Goal: Information Seeking & Learning: Learn about a topic

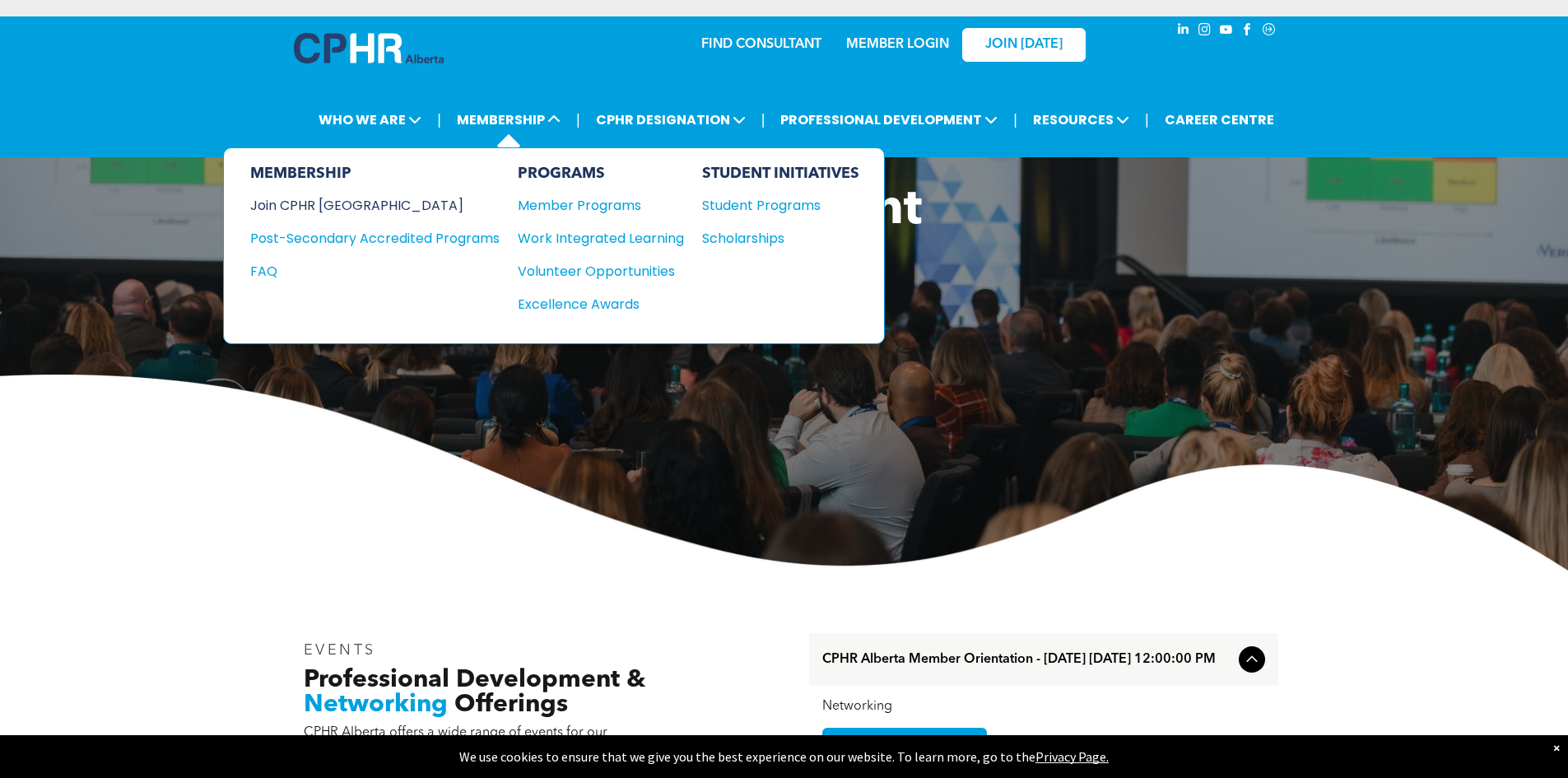
click at [356, 207] on div "Join CPHR [GEOGRAPHIC_DATA]" at bounding box center [362, 205] width 225 height 20
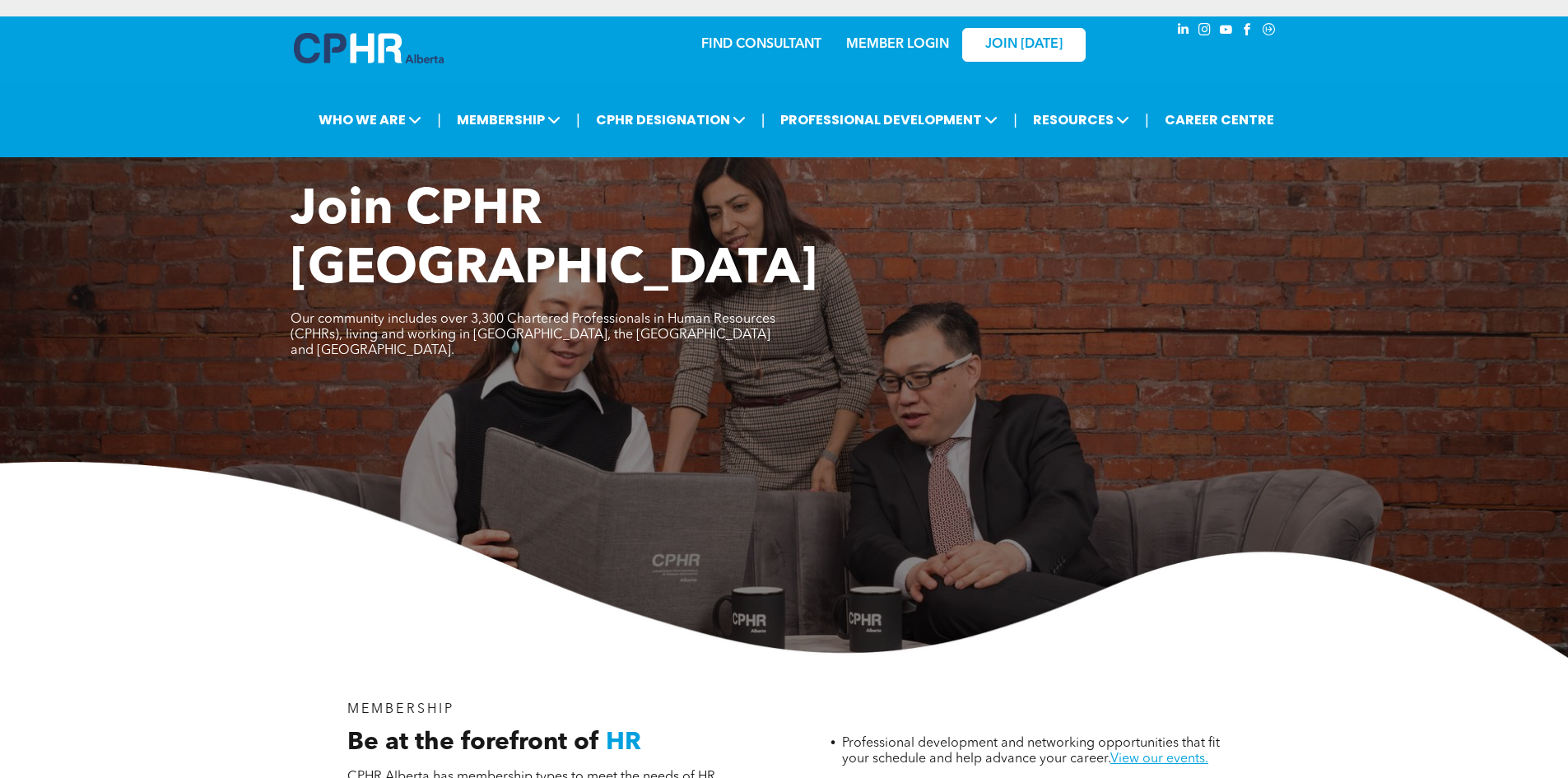
click at [959, 380] on div "Join CPHR Alberta Our community includes over 3,300 Chartered Professionals in …" at bounding box center [784, 419] width 1568 height 477
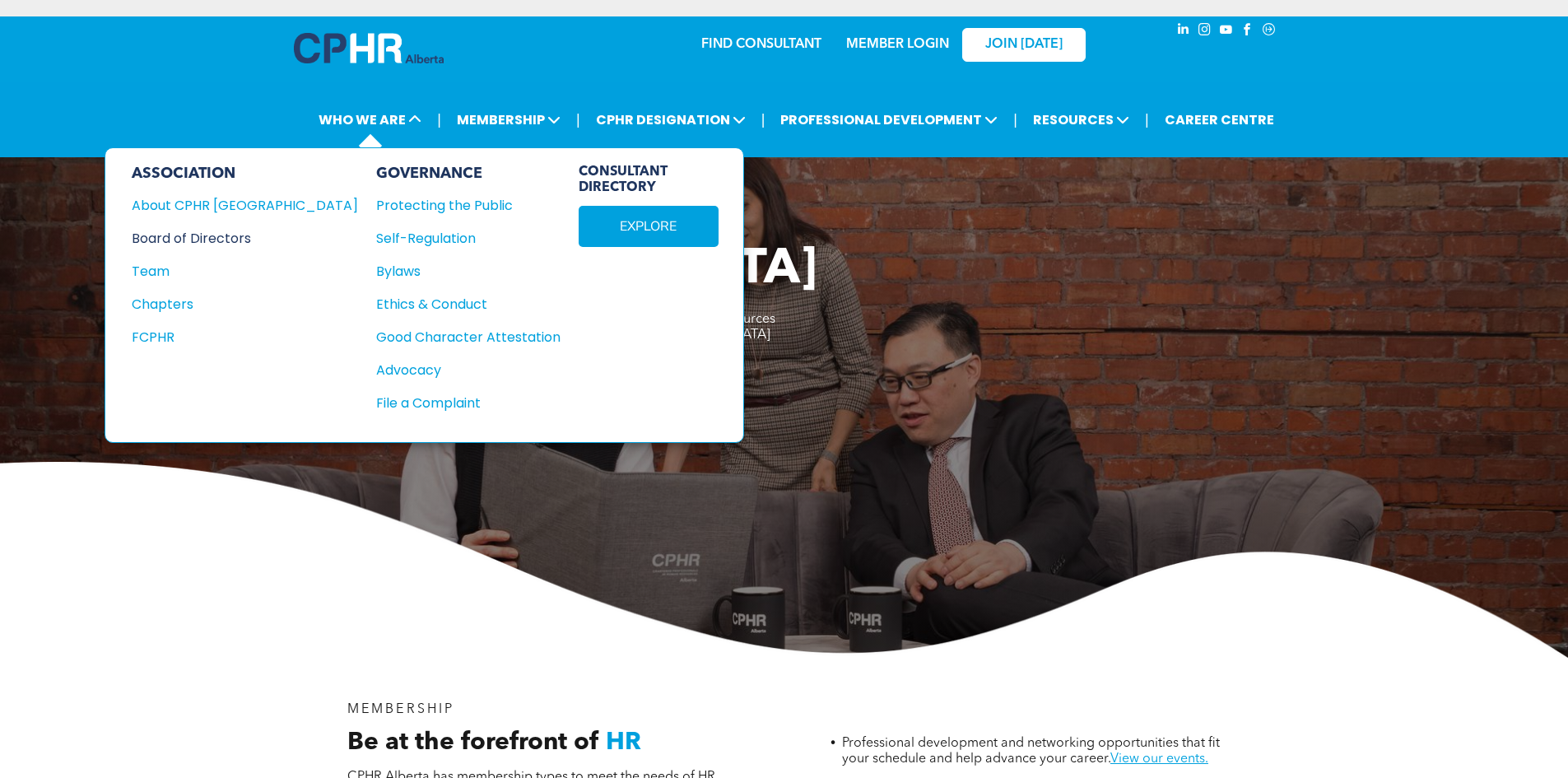
click at [199, 240] on div "Board of Directors" at bounding box center [233, 238] width 204 height 20
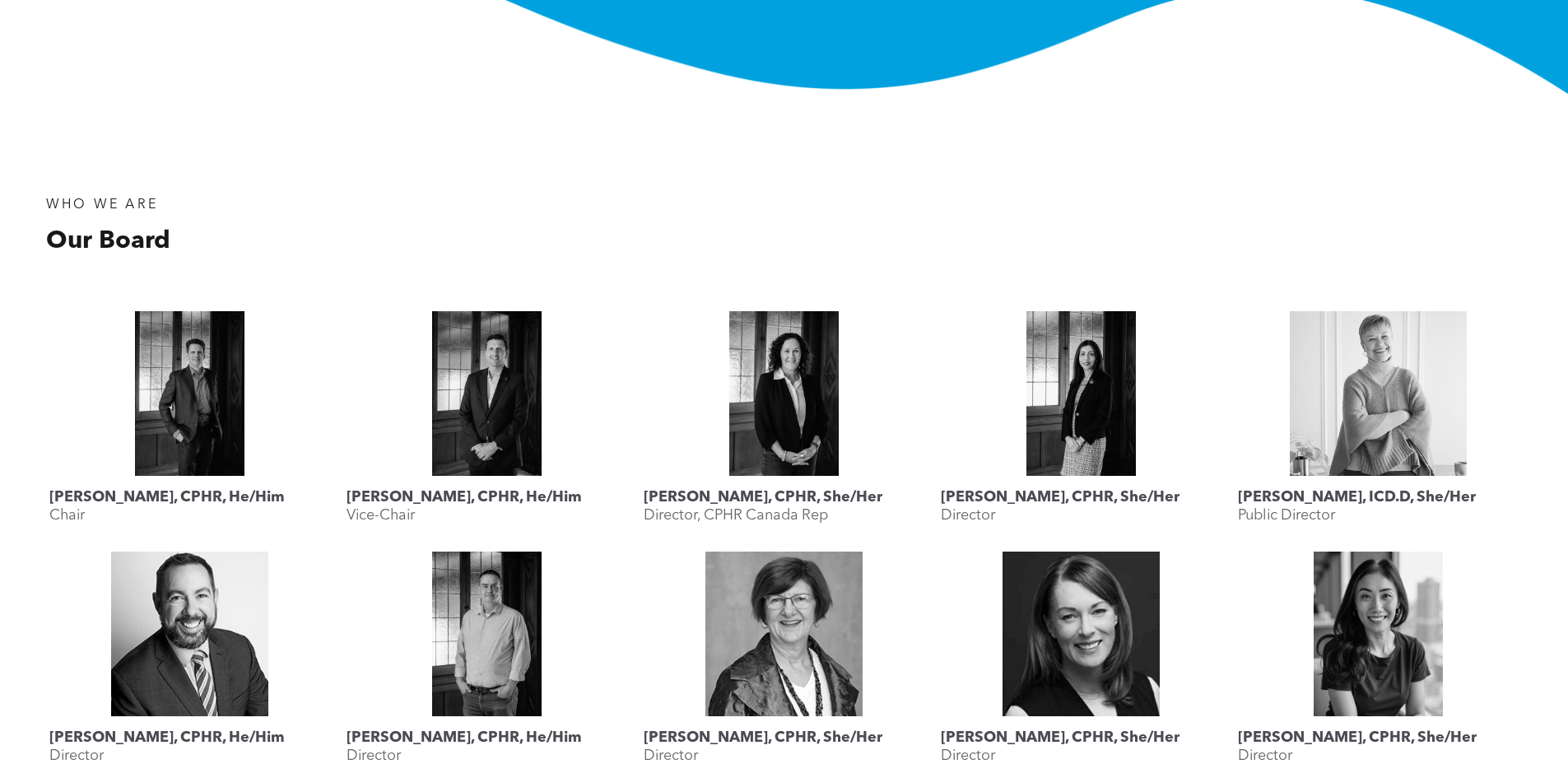
scroll to position [577, 0]
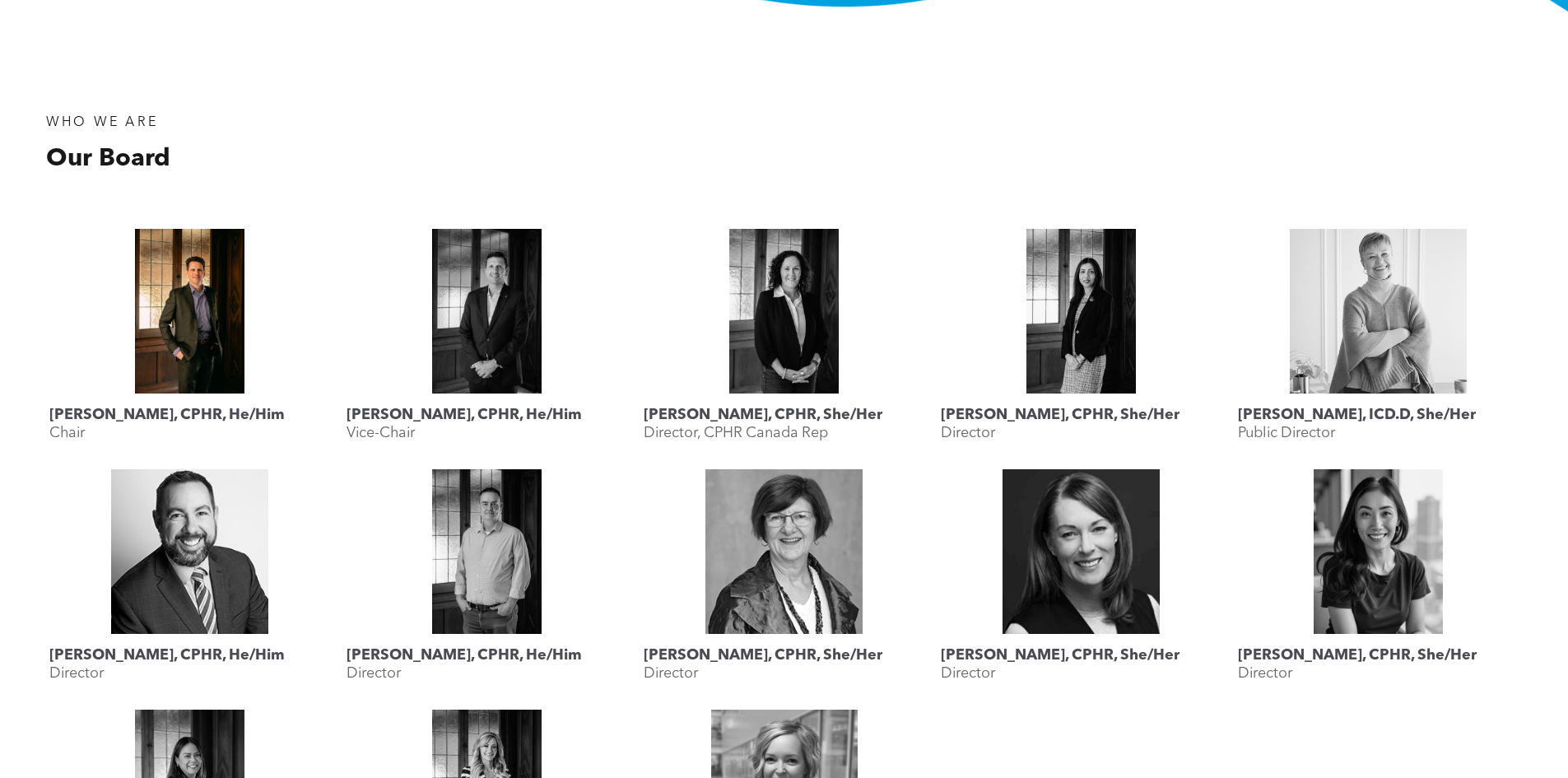
click at [210, 273] on link "Geordie MacPherson, CPHR, He/Him" at bounding box center [189, 311] width 280 height 165
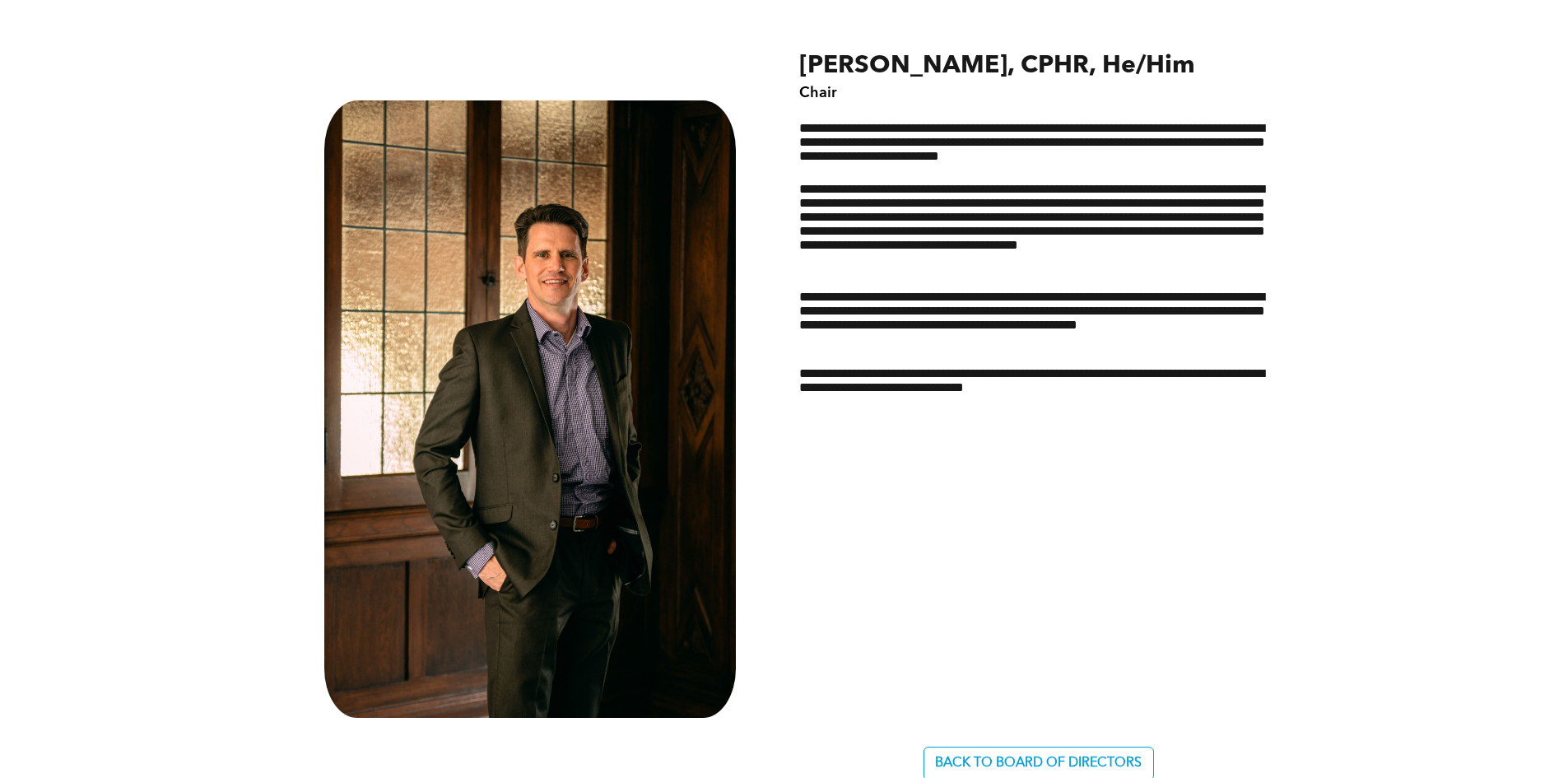
scroll to position [824, 0]
